Goal: Information Seeking & Learning: Learn about a topic

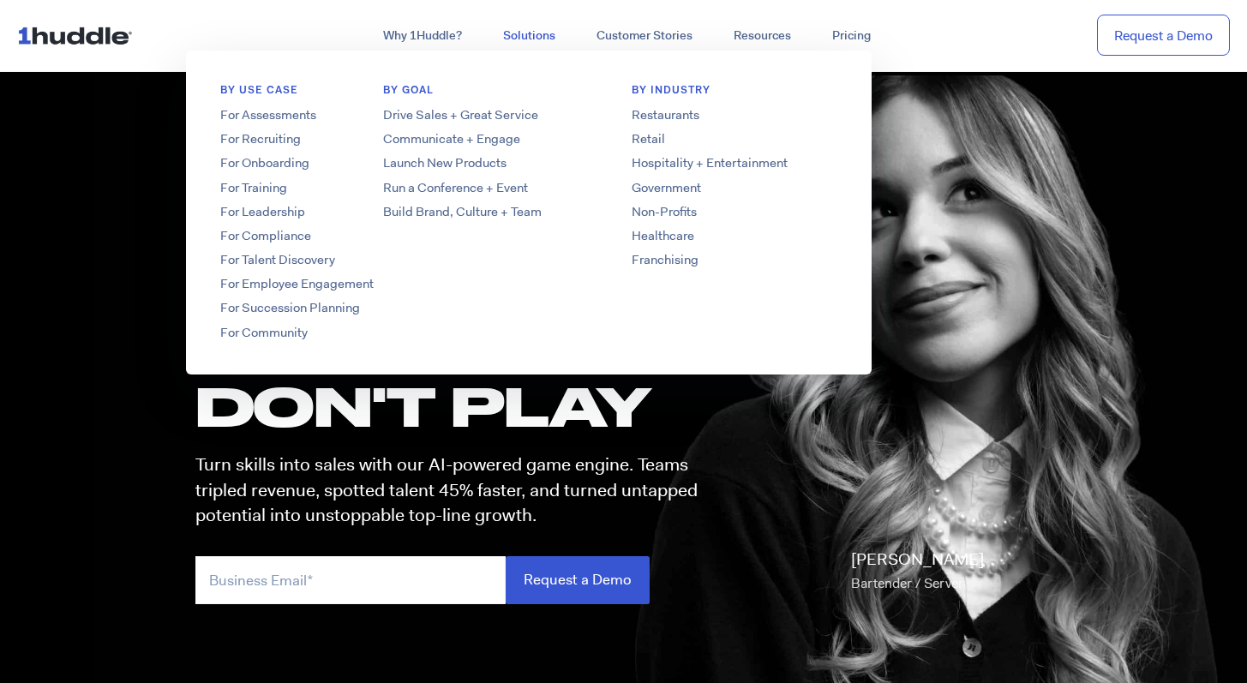
click at [533, 36] on link "Solutions" at bounding box center [529, 36] width 93 height 31
click at [663, 111] on link "Restaurants" at bounding box center [734, 115] width 274 height 18
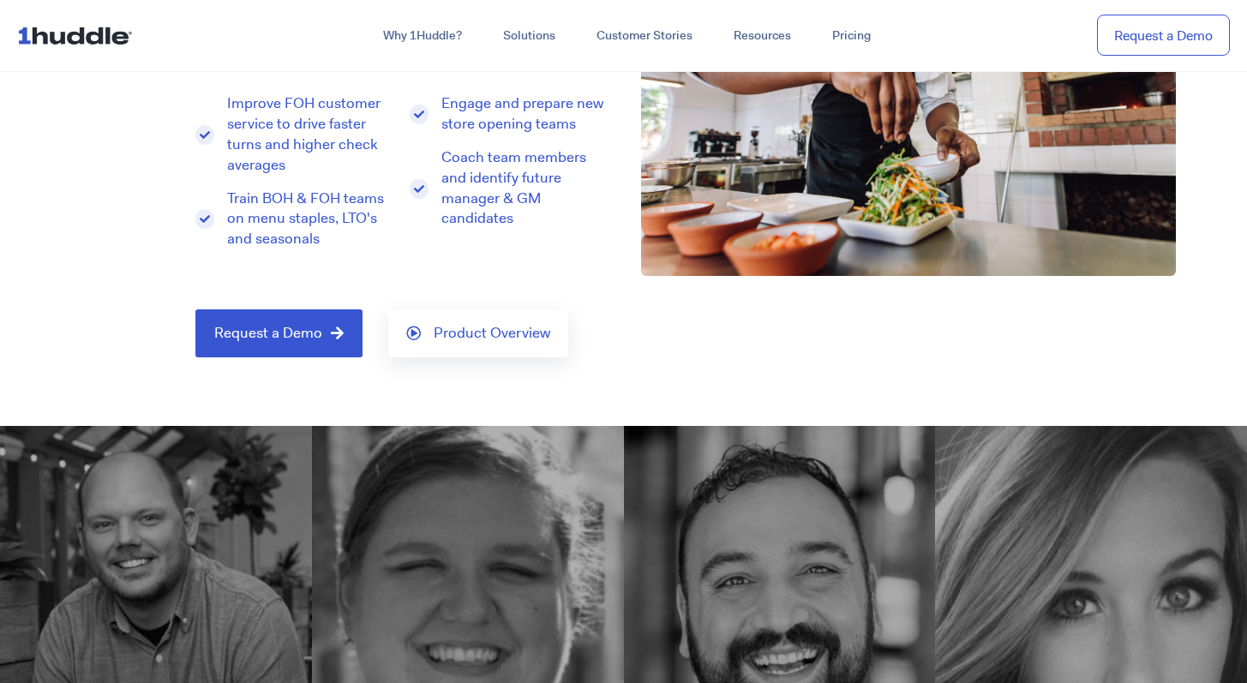
scroll to position [343, 0]
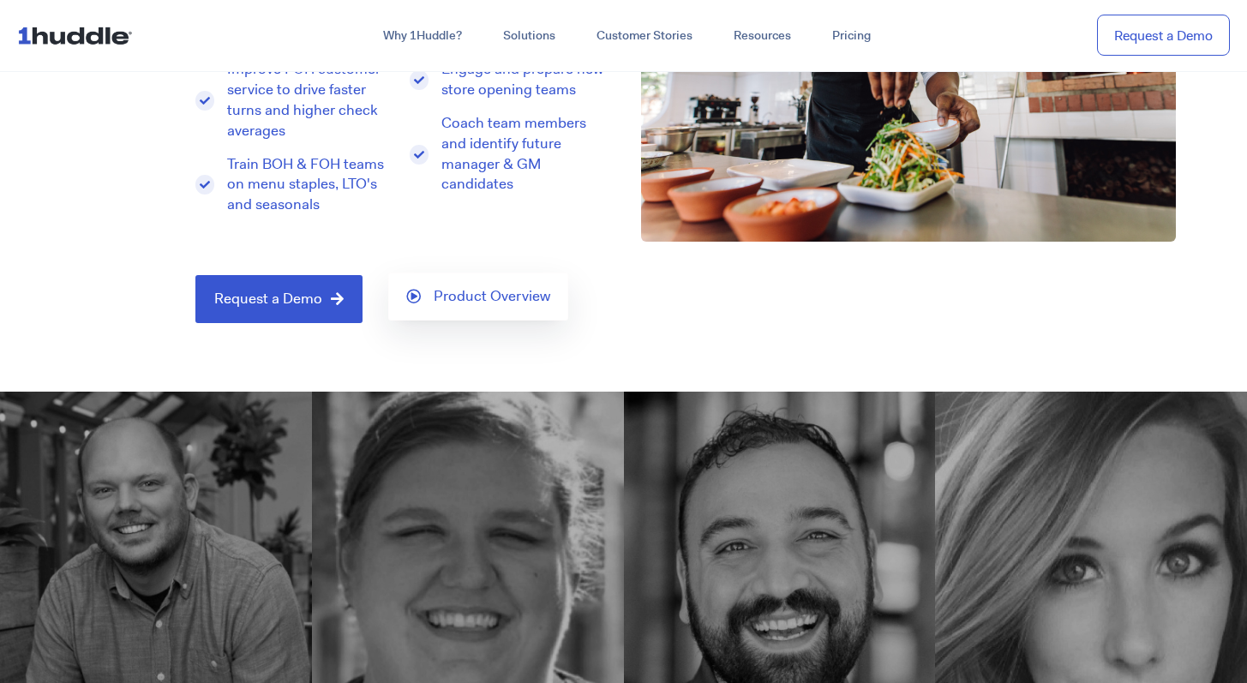
click at [456, 296] on span "Product Overview" at bounding box center [492, 296] width 117 height 15
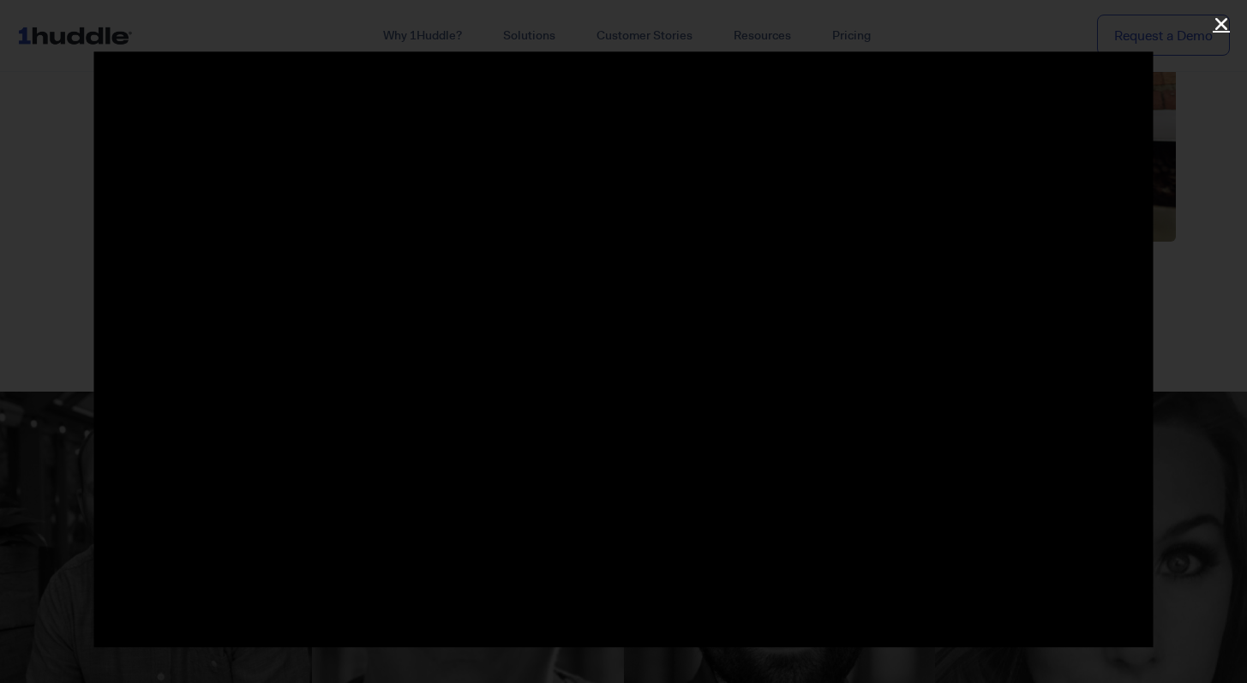
click at [1222, 25] on icon "Close (Esc)" at bounding box center [1221, 23] width 17 height 17
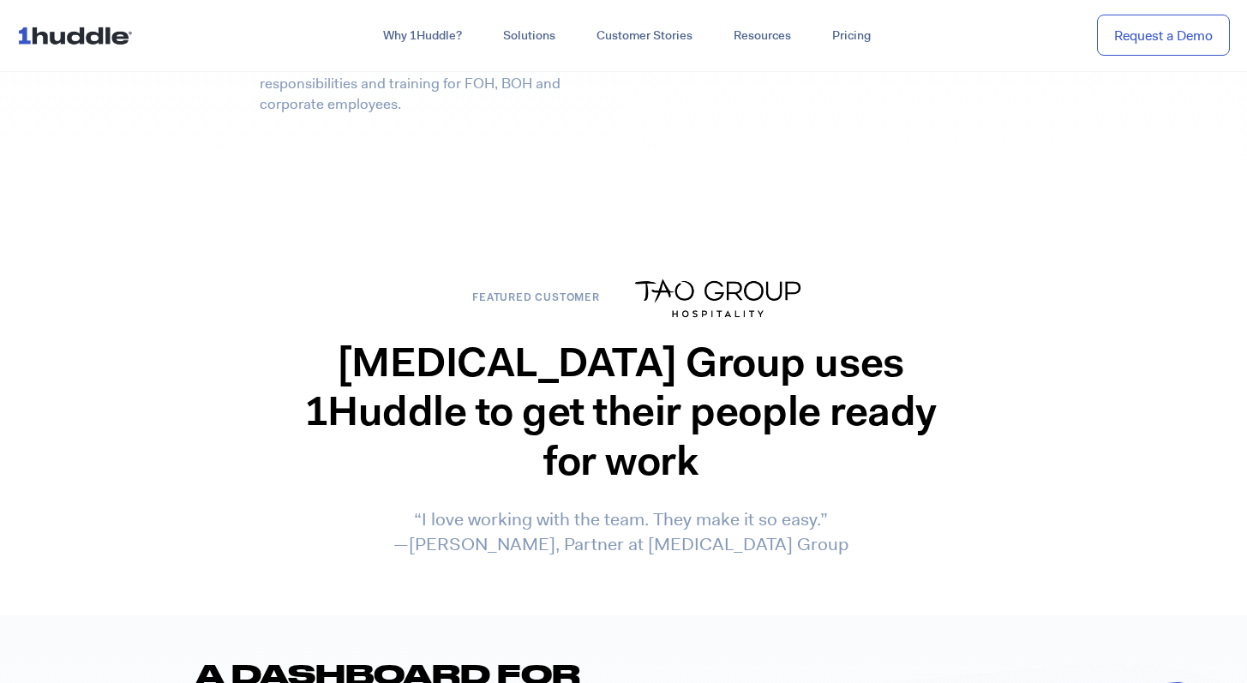
scroll to position [4312, 0]
